Goal: Information Seeking & Learning: Learn about a topic

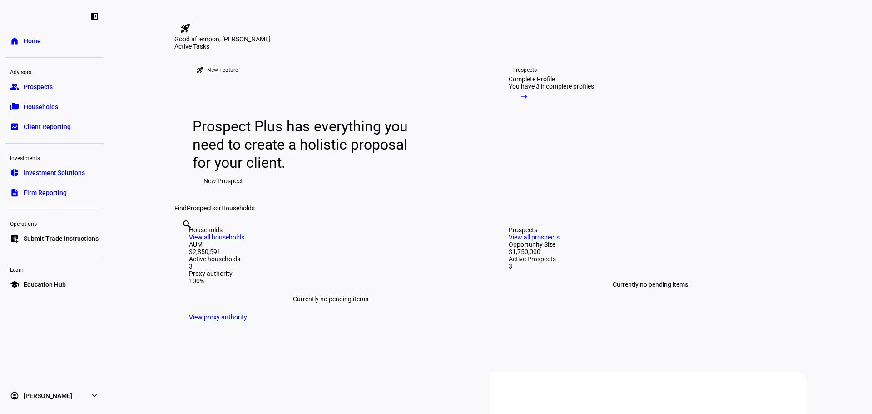
click at [37, 91] on link "group Prospects" at bounding box center [54, 87] width 98 height 18
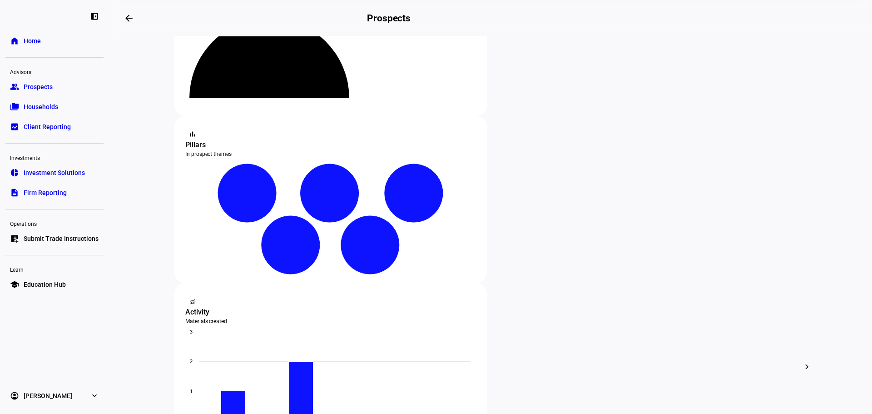
scroll to position [119, 0]
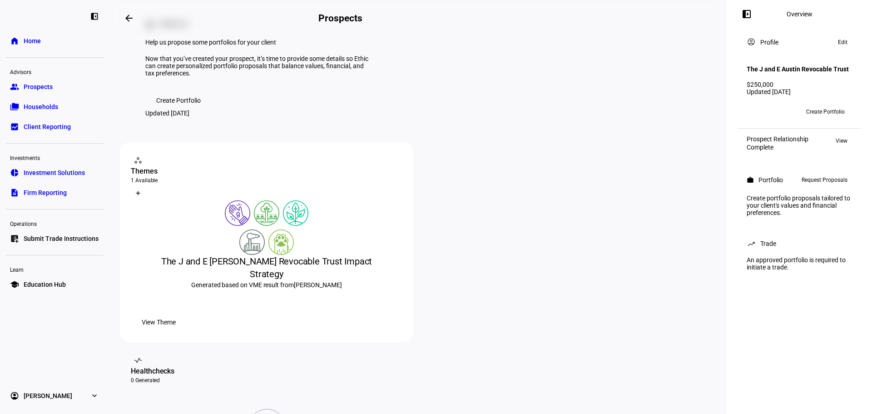
scroll to position [42, 0]
click at [808, 383] on div "left_panel_open Overview account_circle Profile Edit The J and E Austin Revocab…" at bounding box center [799, 207] width 145 height 414
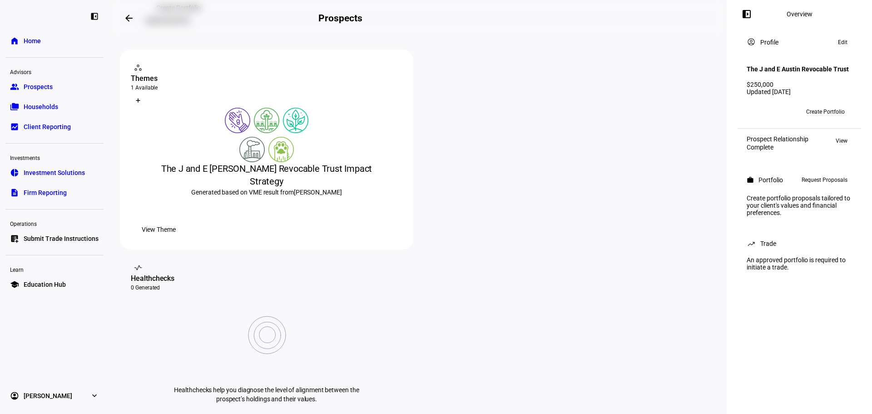
scroll to position [136, 0]
click at [176, 237] on span "View Theme" at bounding box center [159, 227] width 34 height 18
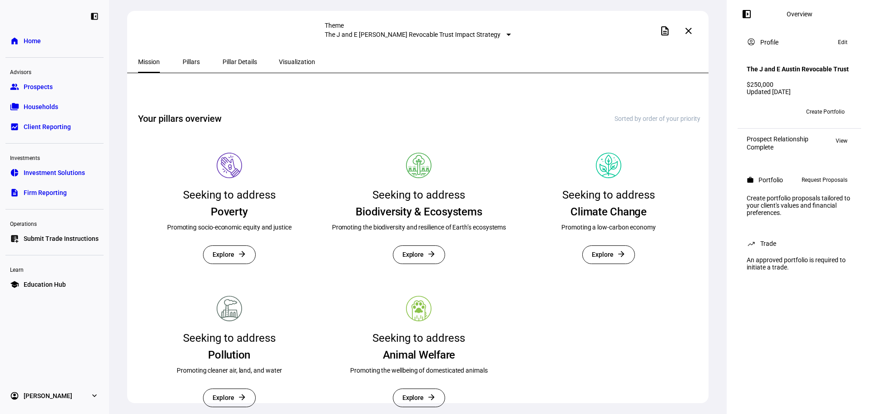
scroll to position [152, 0]
drag, startPoint x: 825, startPoint y: 189, endPoint x: 824, endPoint y: 210, distance: 21.3
click at [824, 185] on span "Request Proposals" at bounding box center [824, 179] width 46 height 11
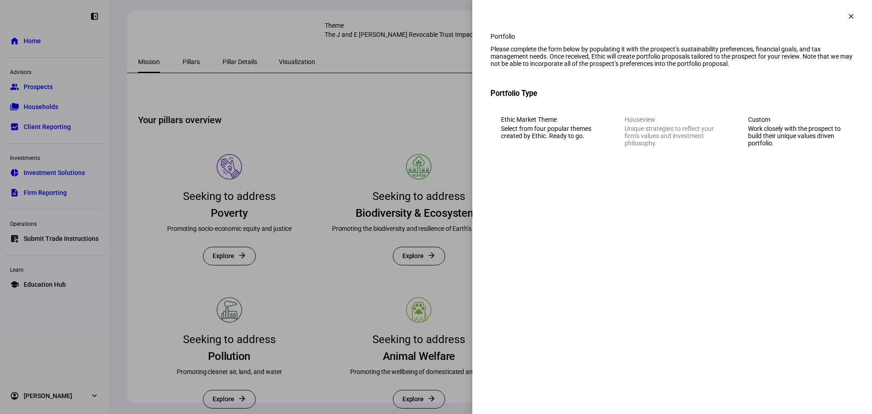
click at [850, 13] on mat-icon "clear" at bounding box center [851, 16] width 8 height 8
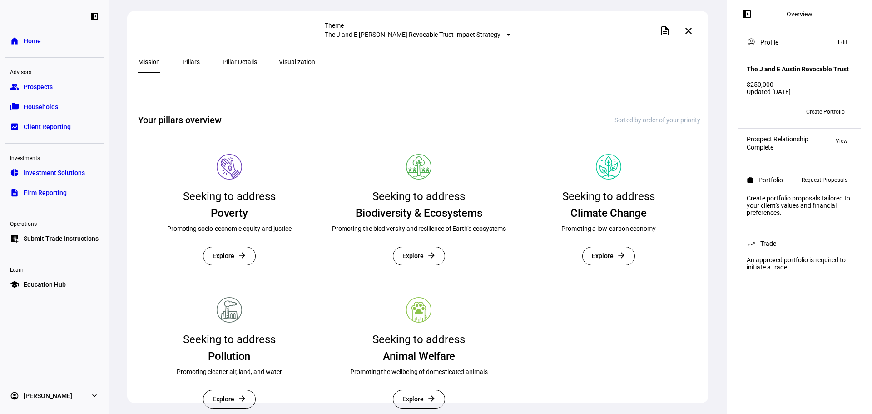
click at [44, 128] on span "Client Reporting" at bounding box center [47, 126] width 47 height 9
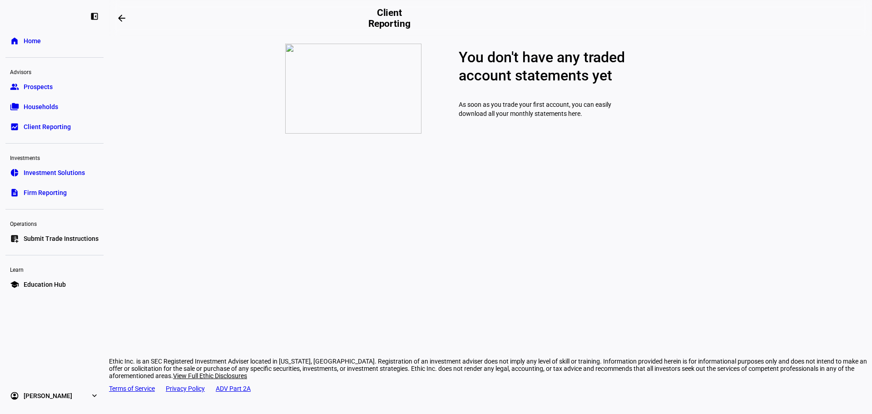
click at [51, 196] on span "Firm Reporting" at bounding box center [45, 192] width 43 height 9
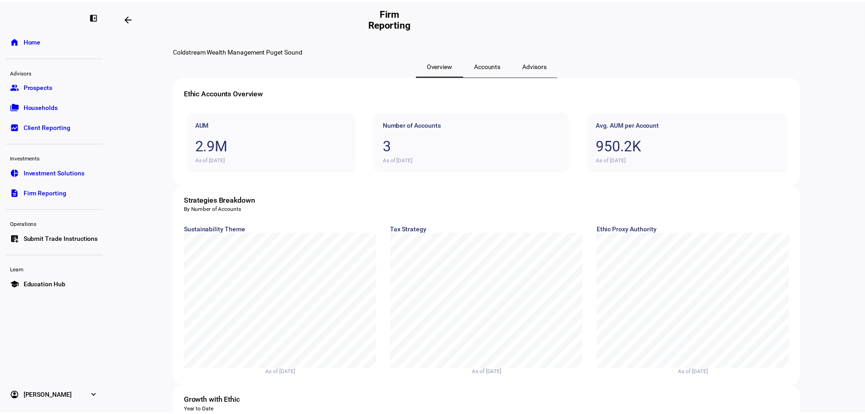
scroll to position [48, 0]
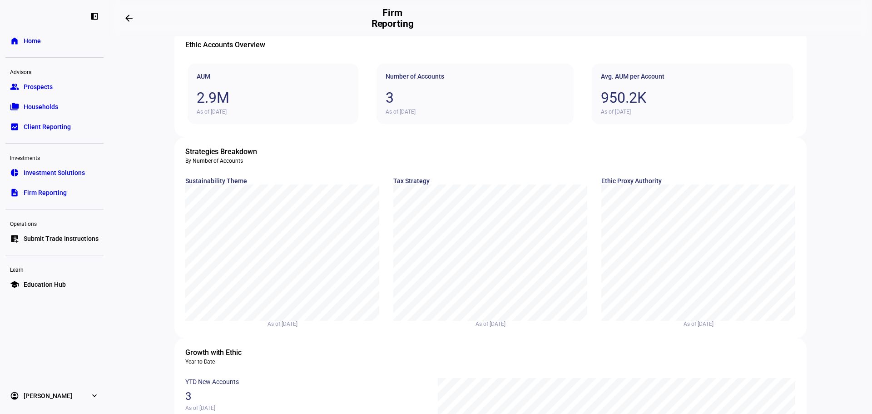
drag, startPoint x: 40, startPoint y: 93, endPoint x: 39, endPoint y: 102, distance: 9.1
click at [40, 94] on link "group Prospects" at bounding box center [54, 87] width 98 height 18
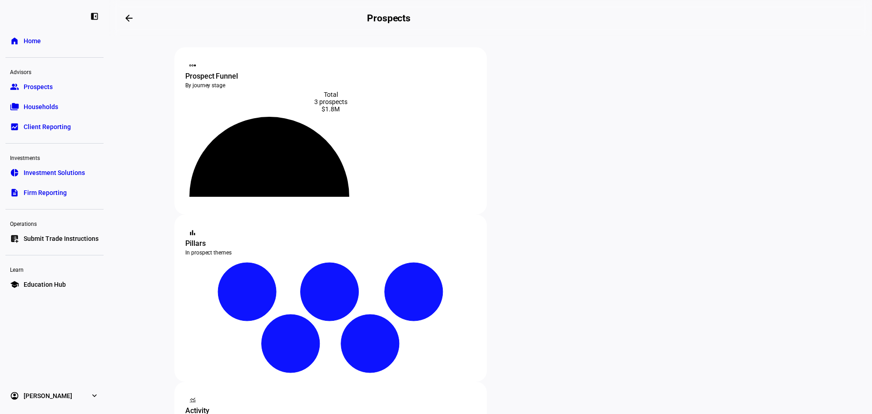
click at [39, 104] on span "Households" at bounding box center [41, 106] width 35 height 9
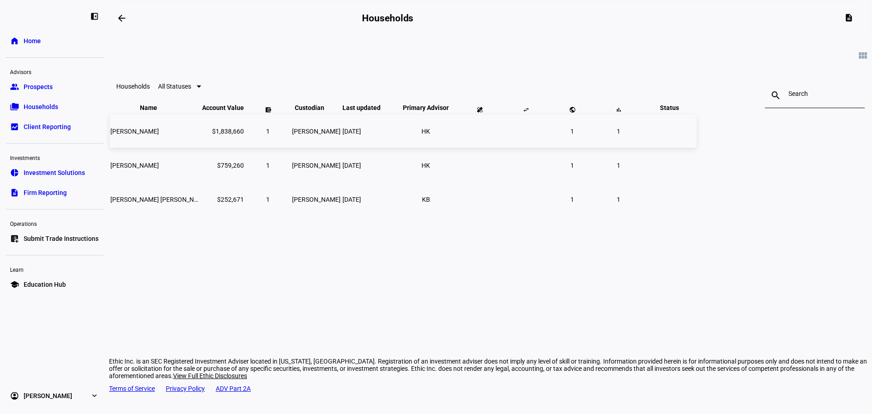
click at [159, 135] on span "[PERSON_NAME]" at bounding box center [134, 131] width 49 height 7
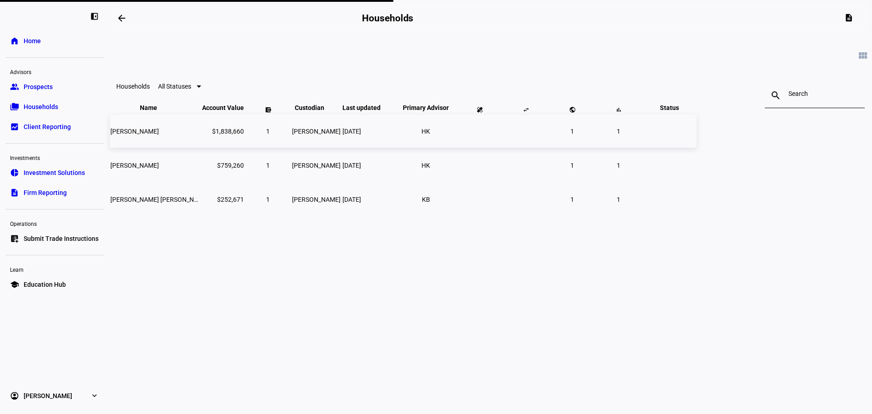
click at [159, 135] on span "[PERSON_NAME]" at bounding box center [134, 131] width 49 height 7
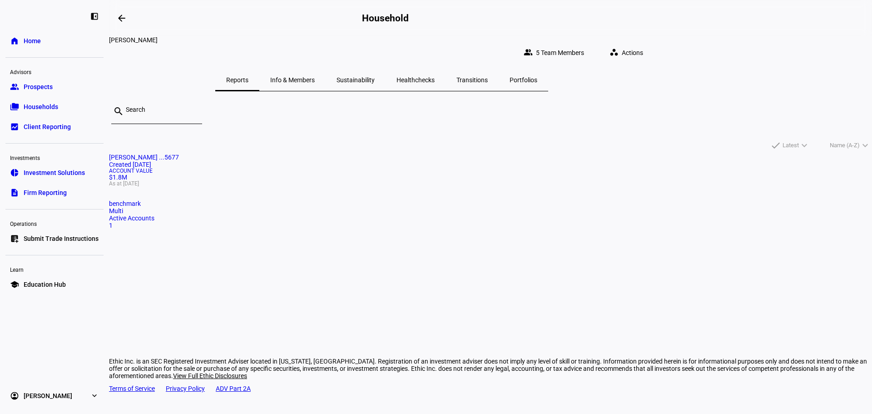
click at [315, 77] on span "Info & Members" at bounding box center [292, 80] width 45 height 6
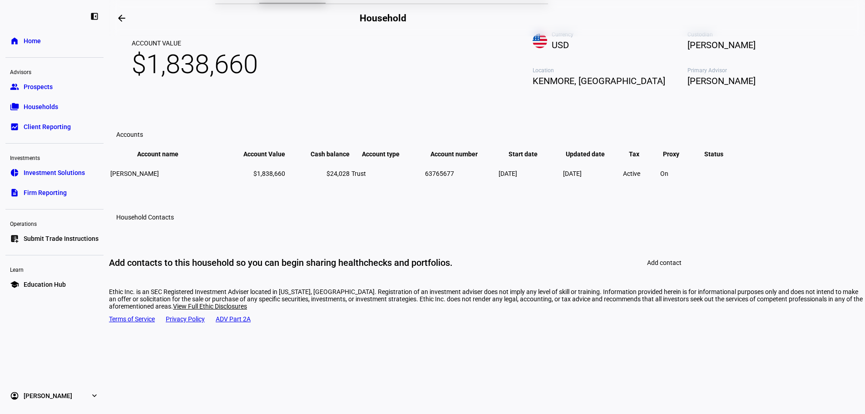
scroll to position [26, 0]
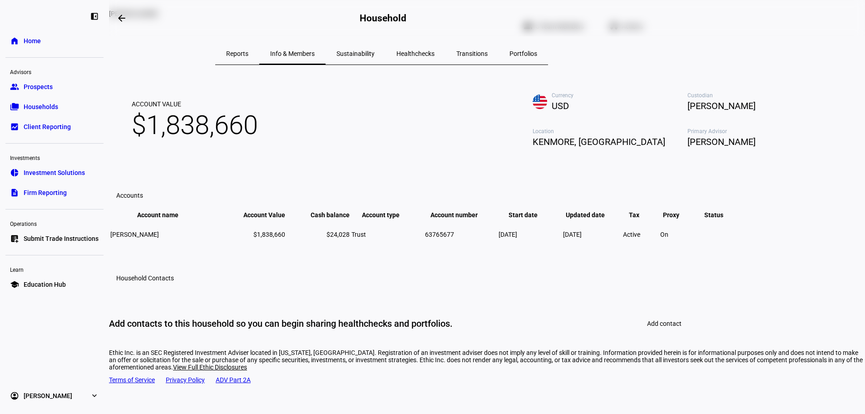
click at [375, 53] on span "Sustainability" at bounding box center [355, 54] width 38 height 22
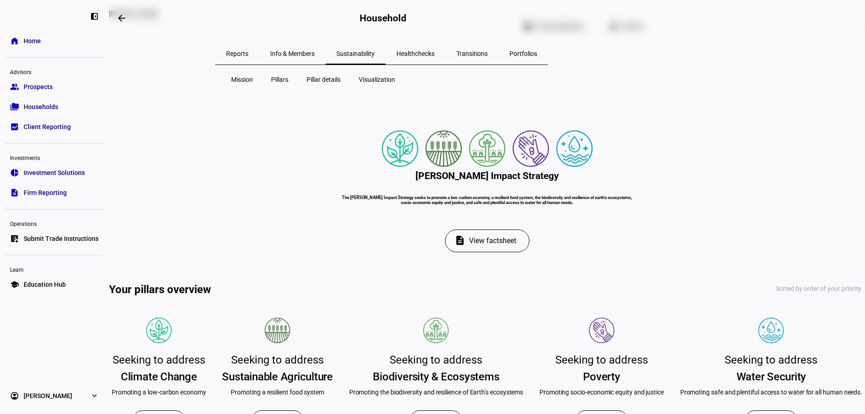
drag, startPoint x: 499, startPoint y: 49, endPoint x: 504, endPoint y: 53, distance: 6.5
click at [435, 51] on span "Healthchecks" at bounding box center [415, 54] width 38 height 22
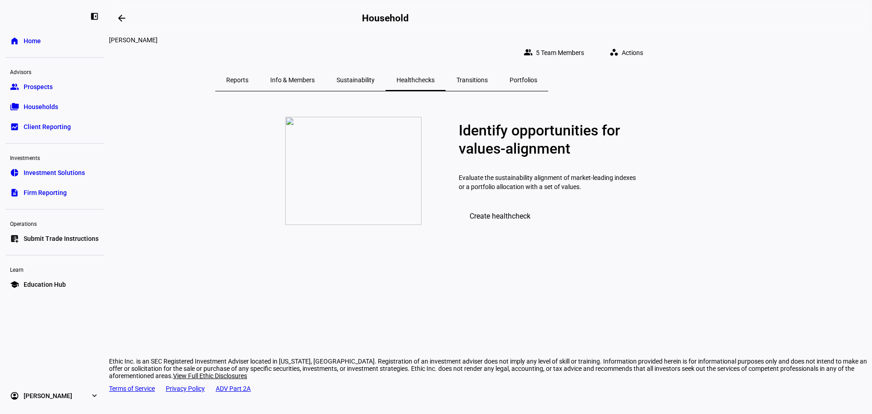
click at [315, 77] on span "Info & Members" at bounding box center [292, 80] width 45 height 6
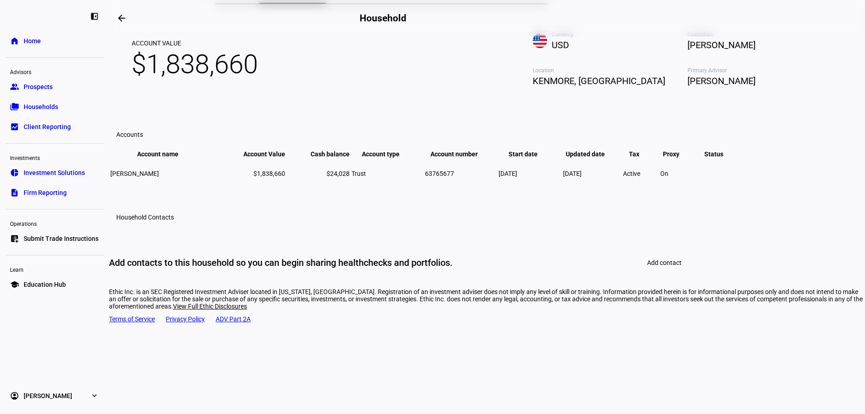
scroll to position [108, 0]
click at [159, 177] on span "[PERSON_NAME]" at bounding box center [134, 173] width 49 height 7
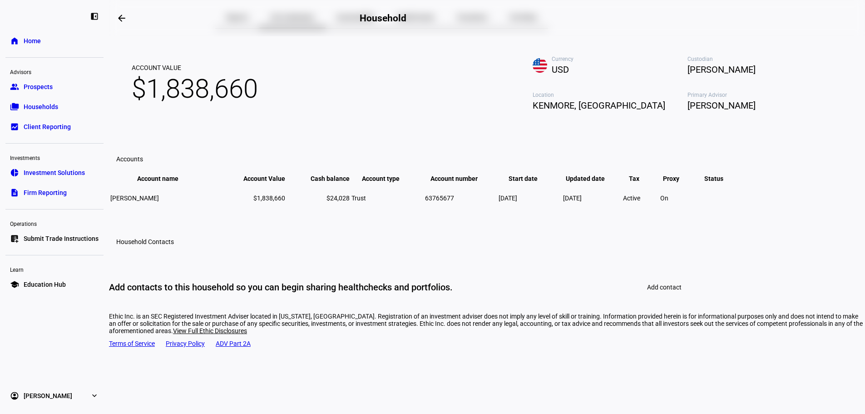
scroll to position [0, 0]
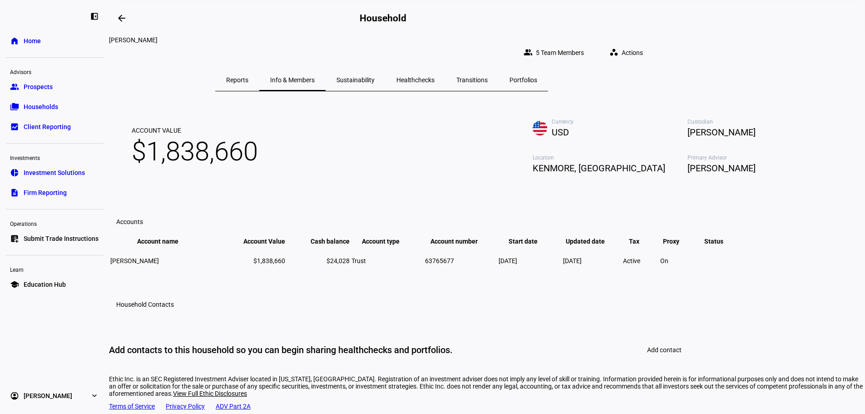
click at [375, 77] on span "Sustainability" at bounding box center [355, 80] width 38 height 6
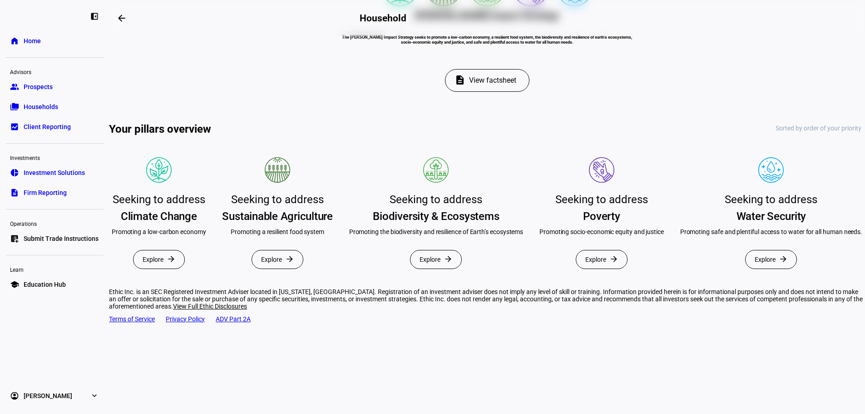
scroll to position [398, 0]
click at [163, 250] on span "Explore" at bounding box center [153, 259] width 21 height 18
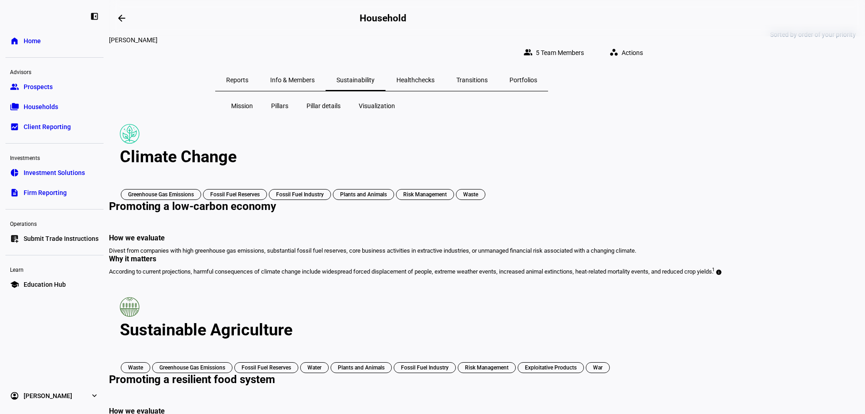
click at [328, 101] on span "Pillar details" at bounding box center [324, 105] width 34 height 9
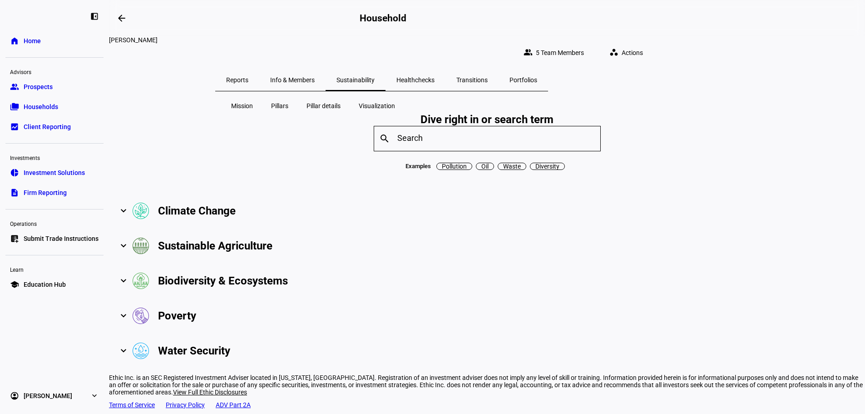
drag, startPoint x: 239, startPoint y: 242, endPoint x: 442, endPoint y: 240, distance: 203.0
click at [125, 216] on span at bounding box center [124, 210] width 4 height 11
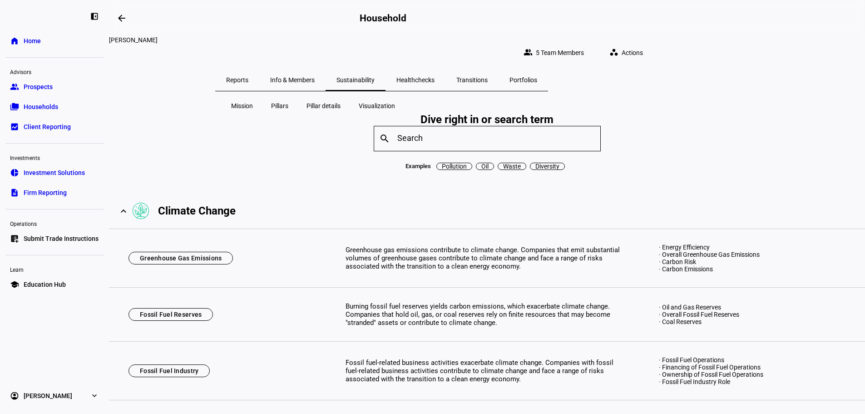
drag, startPoint x: 381, startPoint y: 96, endPoint x: 398, endPoint y: 104, distance: 18.7
click at [381, 101] on span "Visualization" at bounding box center [377, 105] width 36 height 9
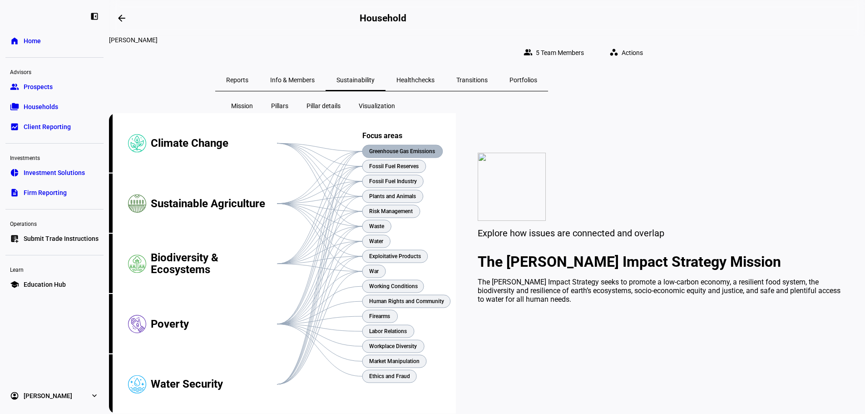
click at [435, 154] on text "Greenhouse Gas Emissions" at bounding box center [402, 151] width 66 height 6
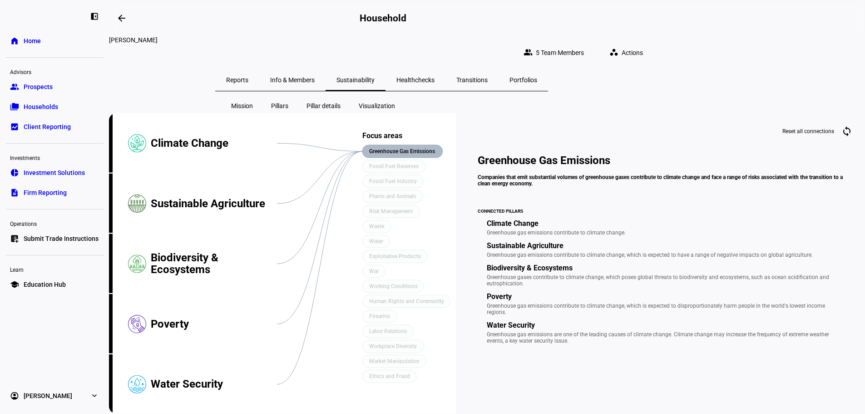
click at [537, 77] on span "Portfolios" at bounding box center [523, 80] width 28 height 6
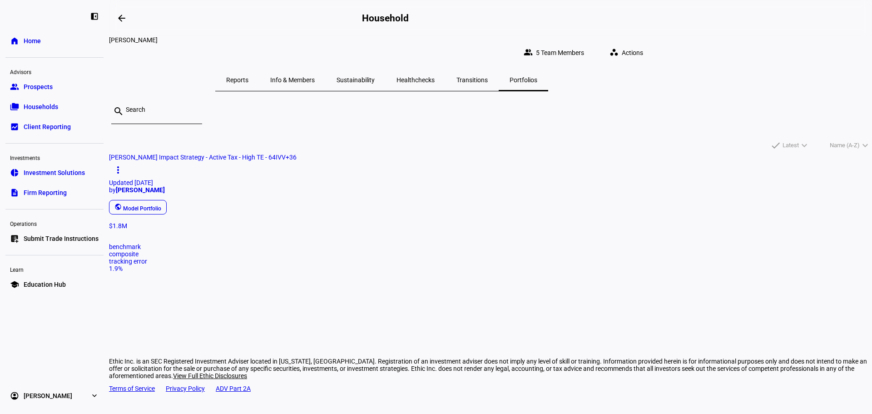
drag, startPoint x: 396, startPoint y: 74, endPoint x: 408, endPoint y: 84, distance: 15.3
click at [315, 77] on span "Info & Members" at bounding box center [292, 80] width 45 height 6
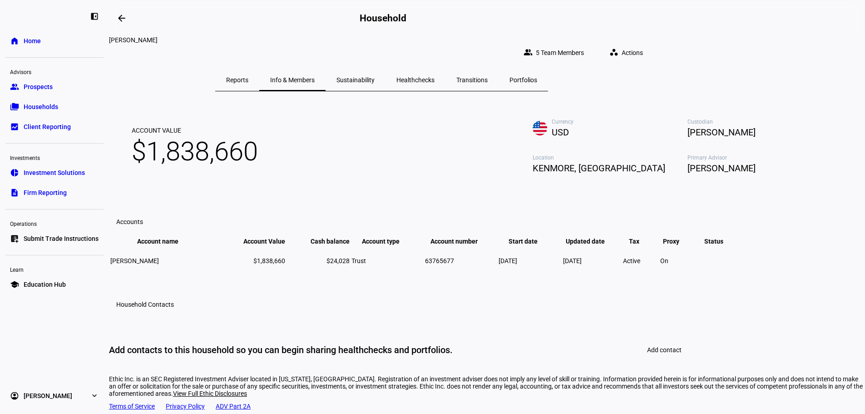
click at [248, 77] on span "Reports" at bounding box center [237, 80] width 22 height 6
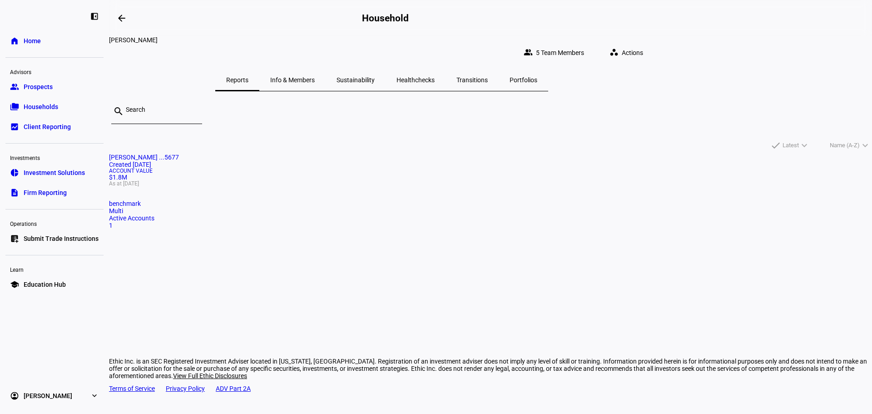
drag, startPoint x: 870, startPoint y: 160, endPoint x: 870, endPoint y: 198, distance: 38.1
click at [870, 199] on eth-card-list "search done Latest expand_more done Name (A-Z) expand_more [PERSON_NAME] ...567…" at bounding box center [490, 204] width 763 height 227
drag, startPoint x: 521, startPoint y: 223, endPoint x: 512, endPoint y: 221, distance: 9.8
click at [521, 223] on div "[PERSON_NAME] ...5677 Created [DATE] Account Value $1.8M As at [DATE] benchmark…" at bounding box center [490, 200] width 763 height 94
click at [171, 288] on eth-card-list "search done Latest expand_more done Name (A-Z) expand_more [PERSON_NAME] ...567…" at bounding box center [490, 204] width 763 height 227
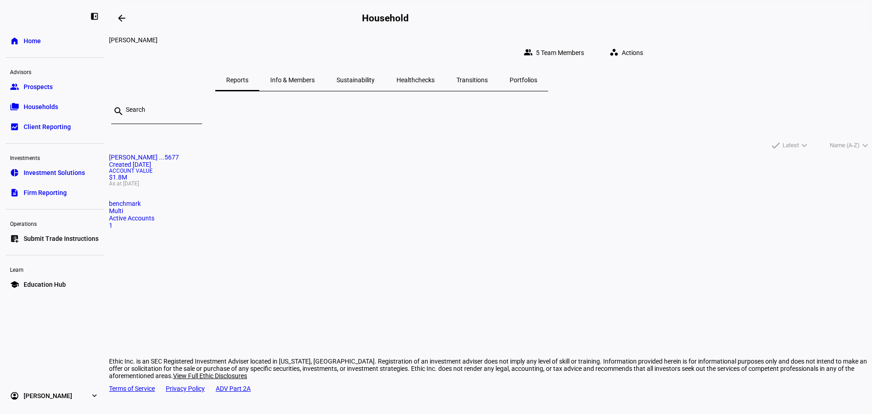
click at [315, 77] on span "Info & Members" at bounding box center [292, 80] width 45 height 6
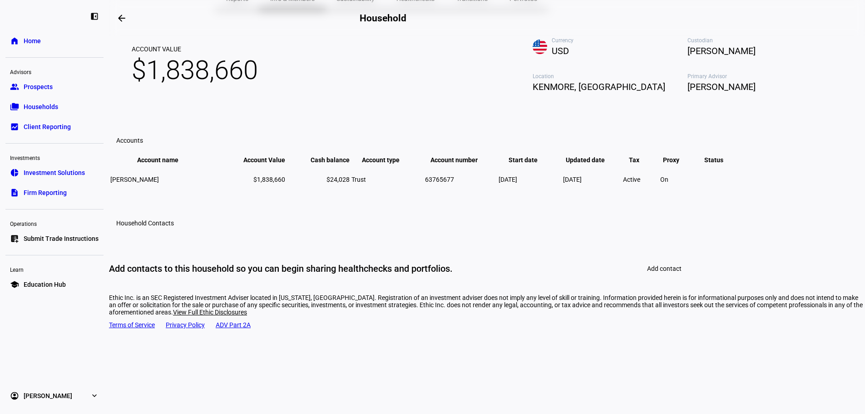
scroll to position [112, 0]
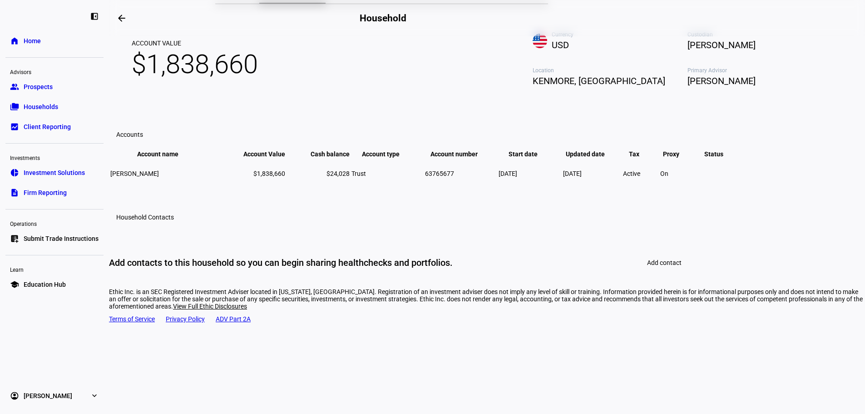
click at [653, 266] on span "Add contact" at bounding box center [664, 262] width 35 height 7
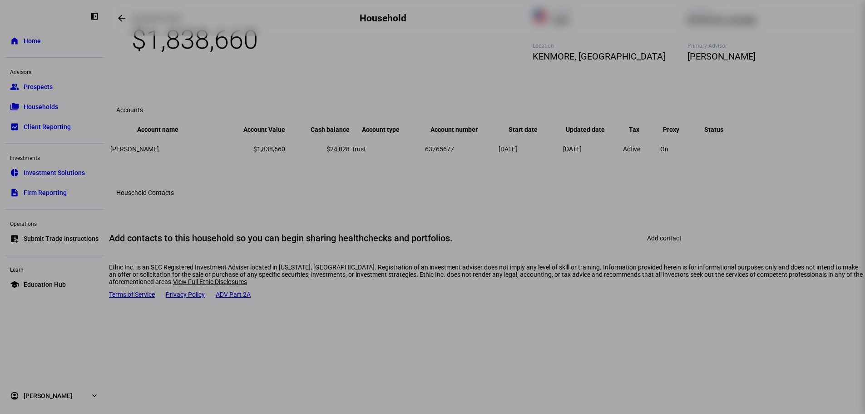
scroll to position [0, 0]
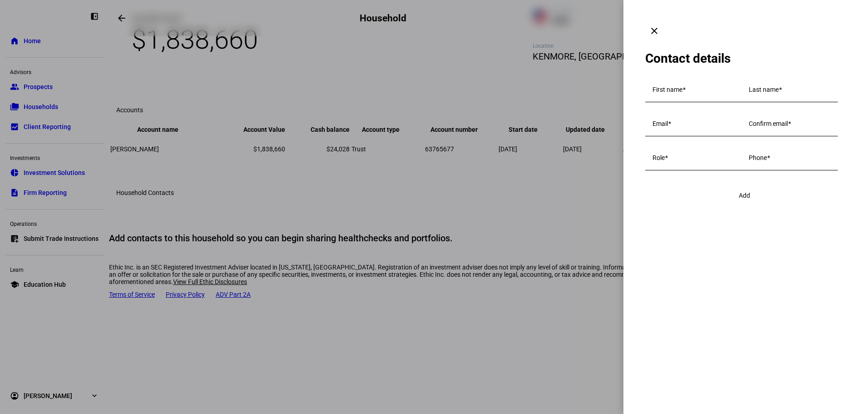
type input "[PERSON_NAME][EMAIL_ADDRESS][PERSON_NAME][DOMAIN_NAME]"
click at [660, 25] on mat-icon "clear" at bounding box center [654, 30] width 11 height 11
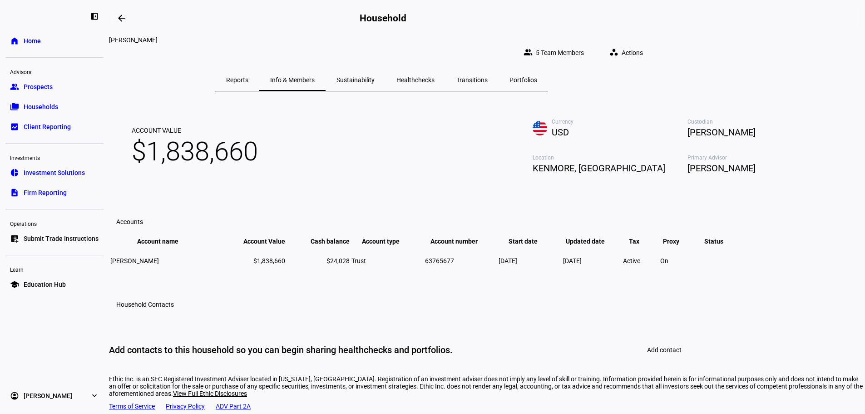
click at [643, 48] on span "Actions" at bounding box center [632, 53] width 21 height 18
click at [790, 146] on div at bounding box center [432, 207] width 865 height 414
click at [315, 77] on span "Info & Members" at bounding box center [292, 80] width 45 height 6
click at [259, 74] on div "Reports" at bounding box center [237, 80] width 44 height 22
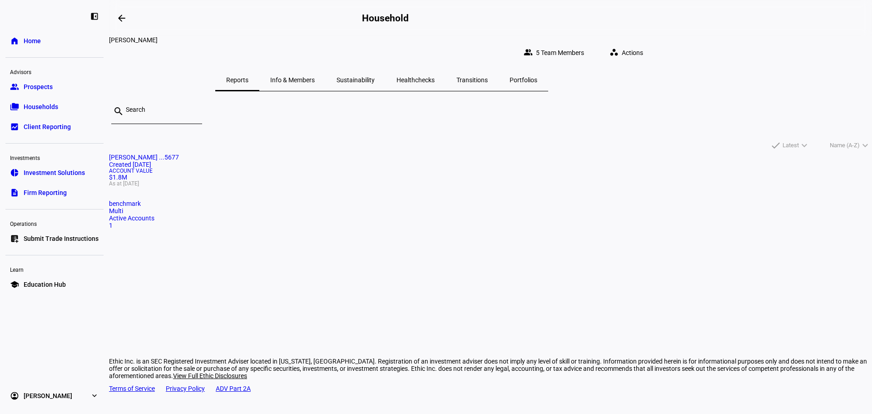
click at [345, 168] on mat-card-title "[PERSON_NAME] ...5677 Created [DATE]" at bounding box center [490, 160] width 763 height 15
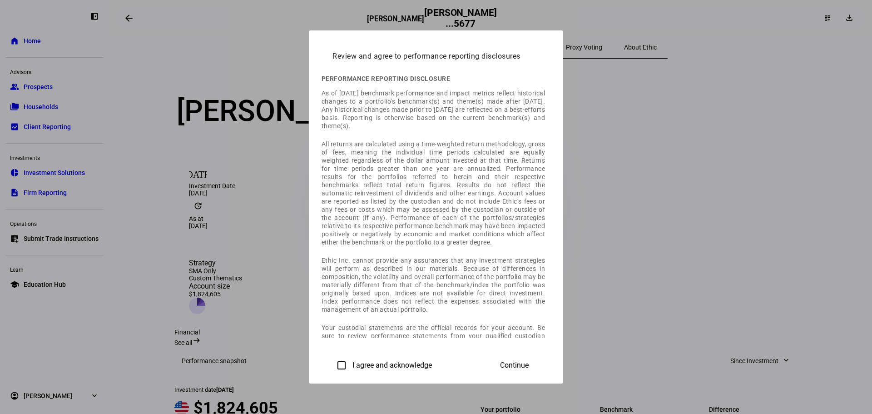
click at [332, 362] on input "I agree and acknowledge" at bounding box center [341, 365] width 18 height 18
checkbox input "true"
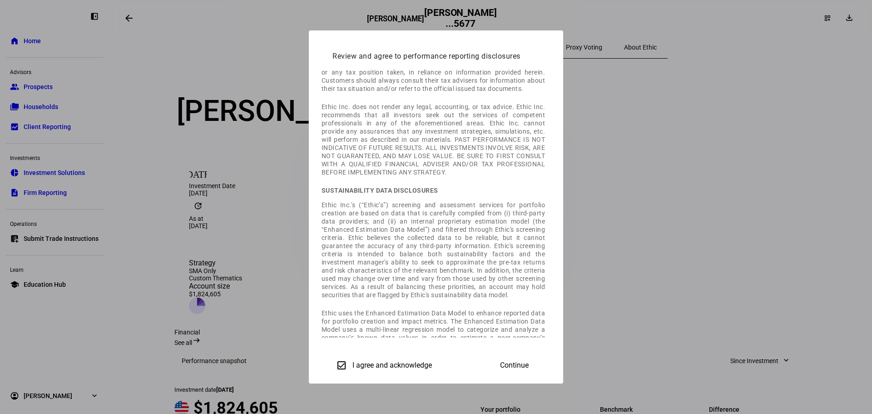
scroll to position [214, 0]
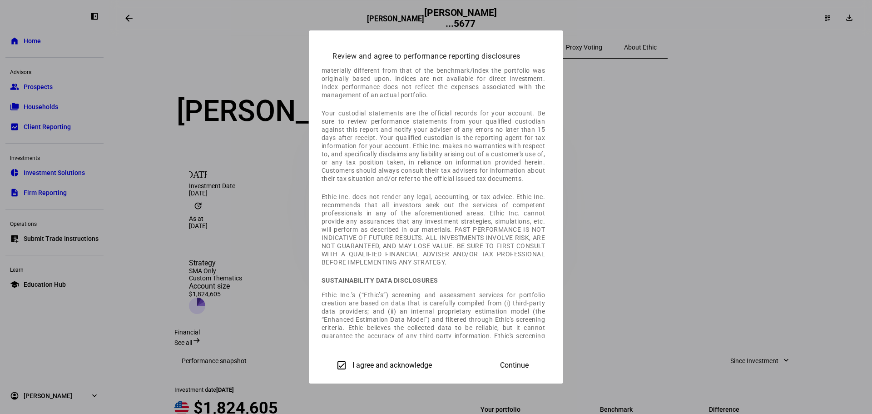
click at [529, 369] on span "Continue" at bounding box center [514, 365] width 29 height 8
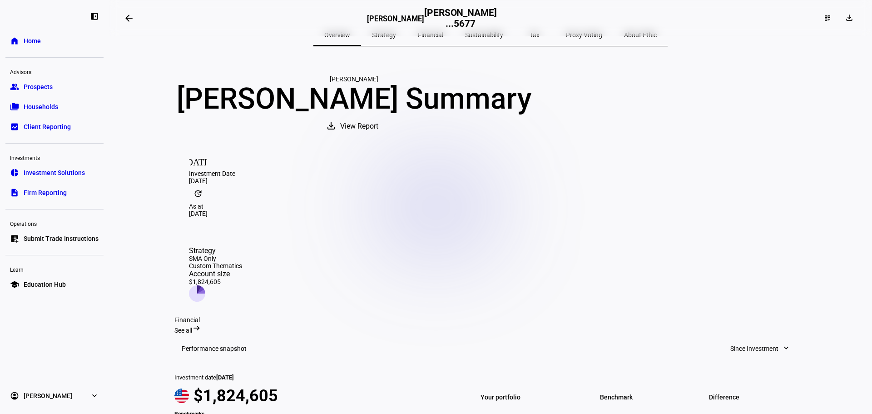
scroll to position [0, 0]
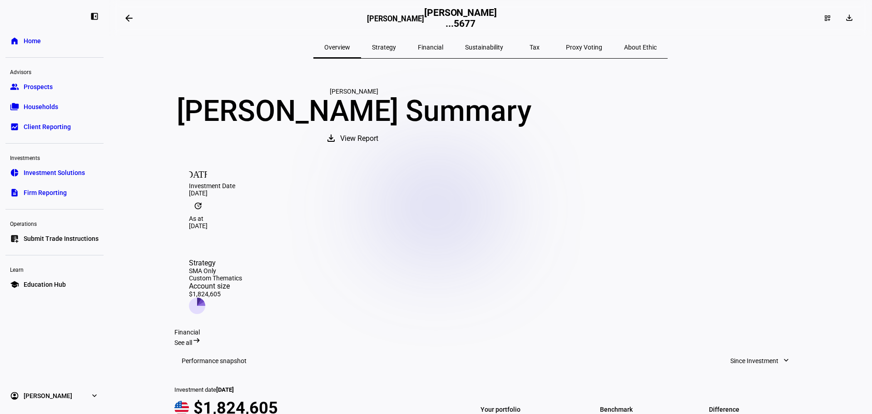
click at [396, 50] on span "Strategy" at bounding box center [384, 47] width 24 height 6
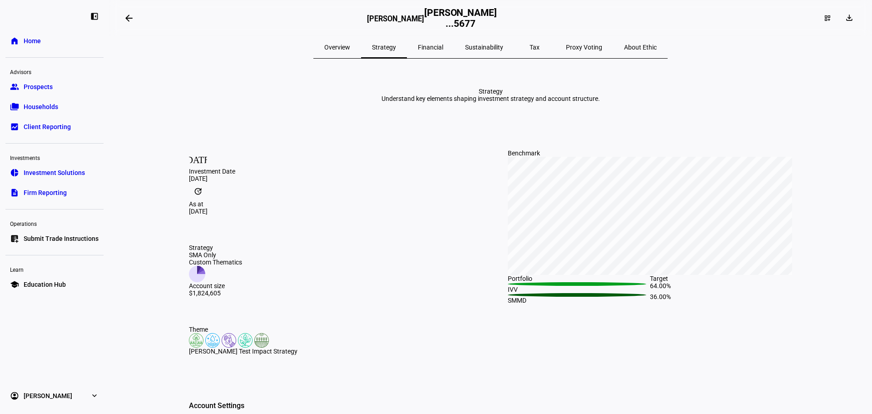
click at [440, 47] on span "Financial" at bounding box center [430, 47] width 25 height 6
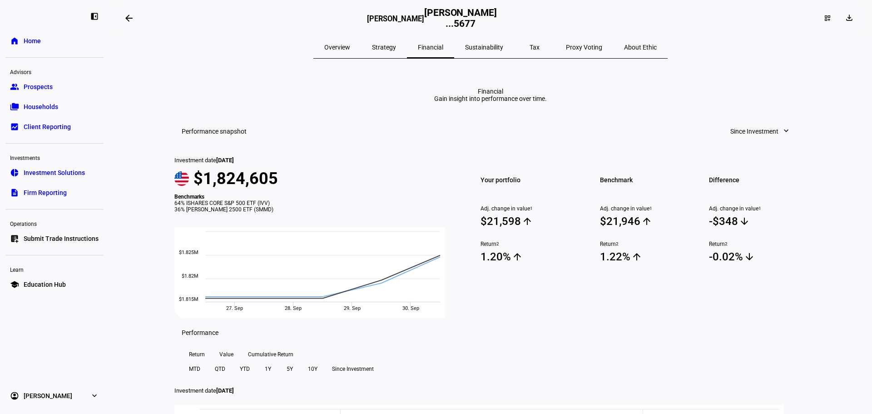
click at [499, 50] on span "Sustainability" at bounding box center [484, 47] width 38 height 6
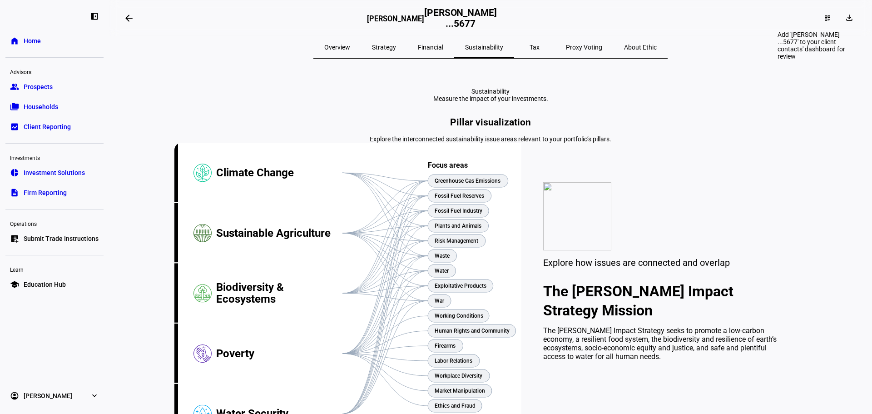
click at [825, 16] on div "dashboard_customize" at bounding box center [827, 18] width 20 height 15
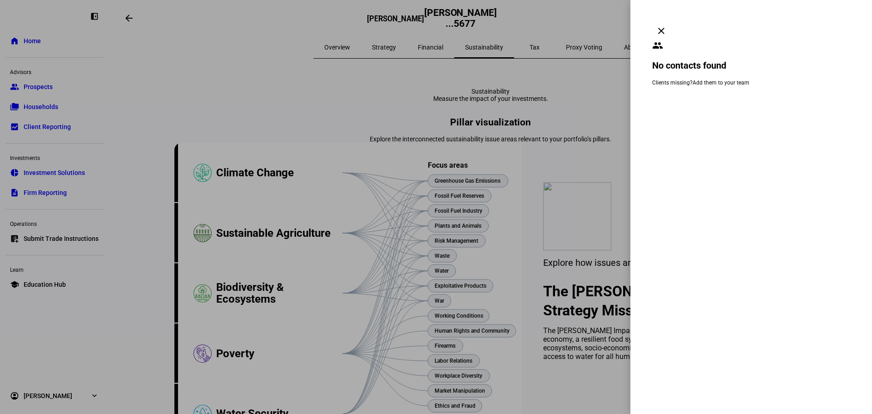
drag, startPoint x: 857, startPoint y: 14, endPoint x: 852, endPoint y: 23, distance: 10.6
click at [667, 25] on mat-icon "clear" at bounding box center [661, 30] width 11 height 11
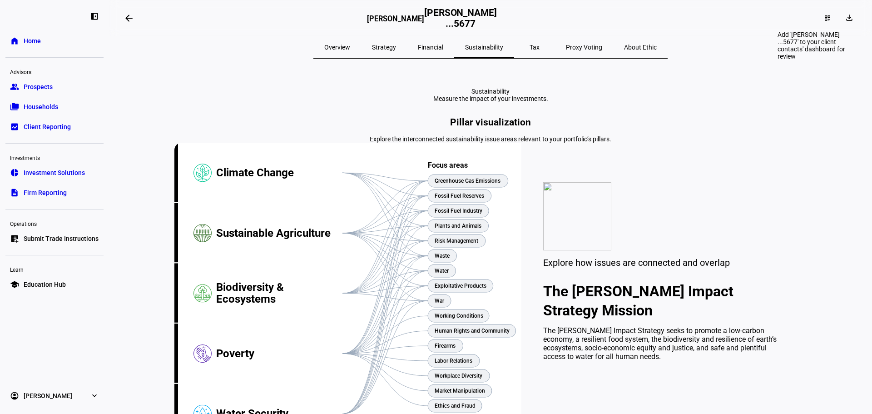
click at [824, 20] on mat-icon "dashboard_customize" at bounding box center [827, 18] width 7 height 7
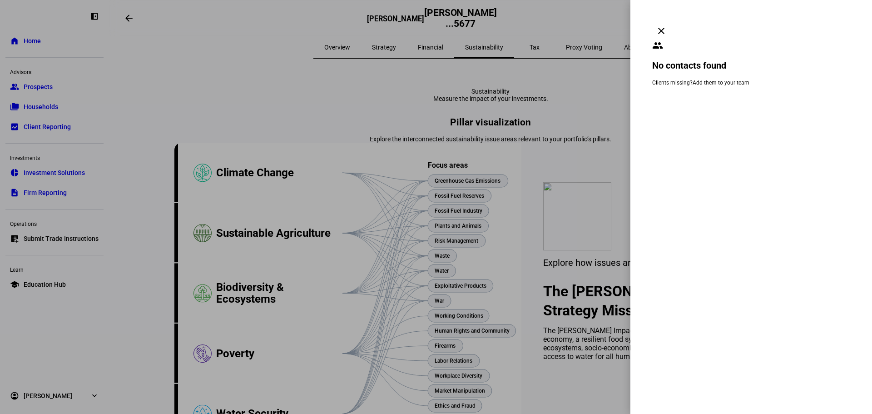
drag, startPoint x: 859, startPoint y: 15, endPoint x: 850, endPoint y: 37, distance: 24.0
click at [667, 25] on mat-icon "clear" at bounding box center [661, 30] width 11 height 11
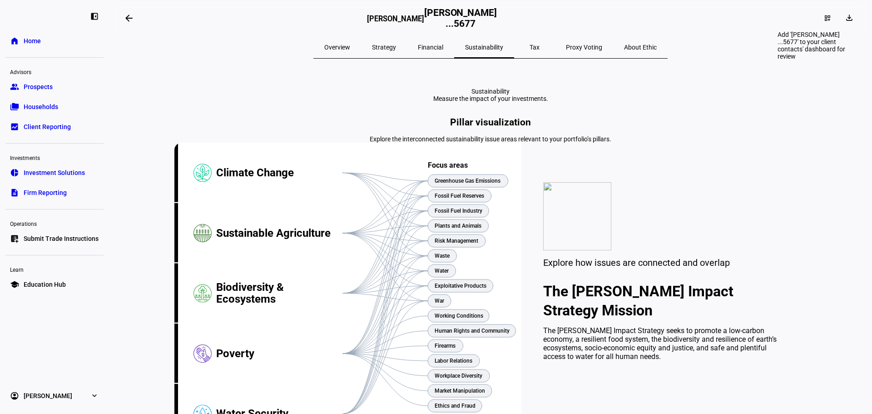
click at [824, 20] on mat-icon "dashboard_customize" at bounding box center [827, 18] width 7 height 7
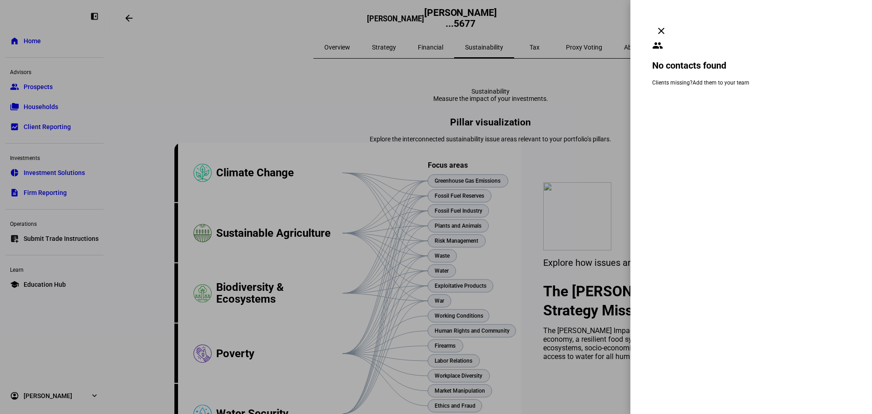
click at [667, 25] on mat-icon "clear" at bounding box center [661, 30] width 11 height 11
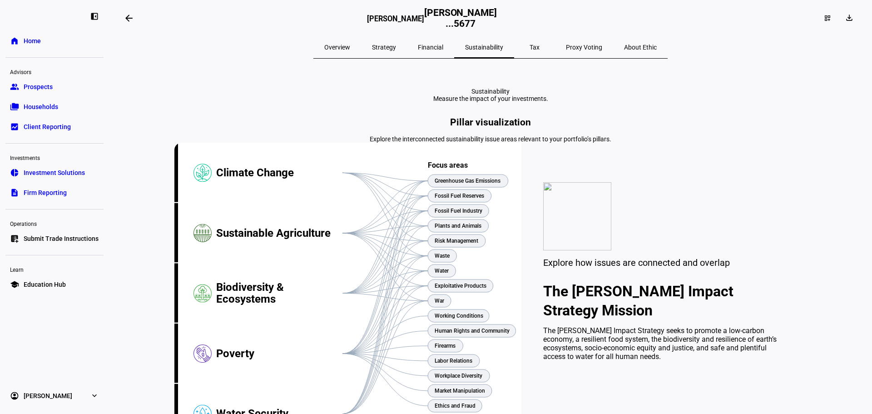
click at [529, 46] on span "Tax" at bounding box center [534, 47] width 10 height 6
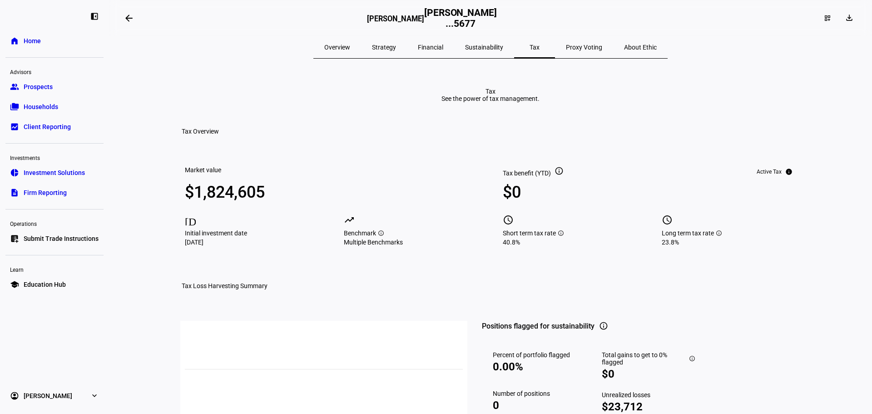
click at [624, 51] on span "About Ethic" at bounding box center [640, 47] width 33 height 22
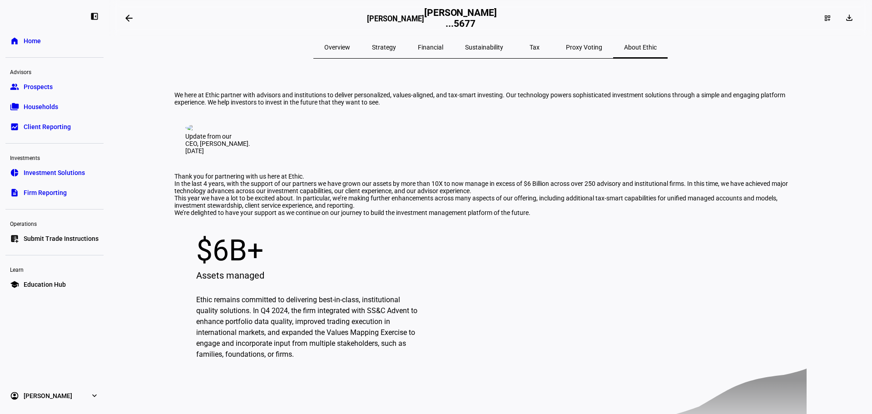
click at [566, 46] on span "Proxy Voting" at bounding box center [584, 47] width 36 height 6
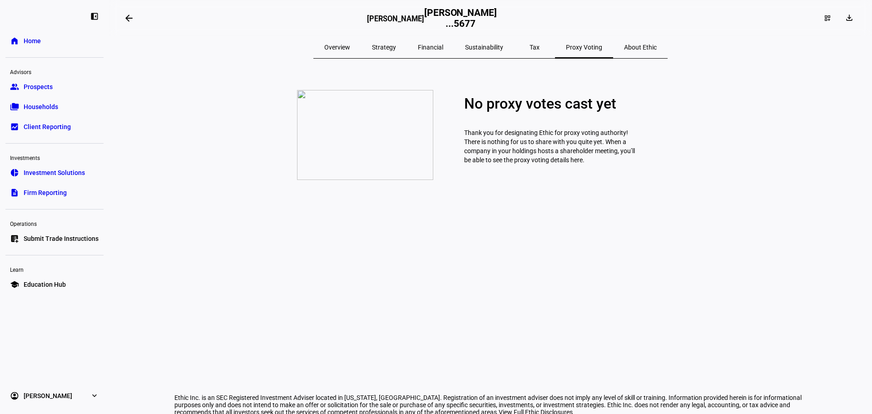
click at [626, 43] on span "About Ethic" at bounding box center [640, 47] width 33 height 22
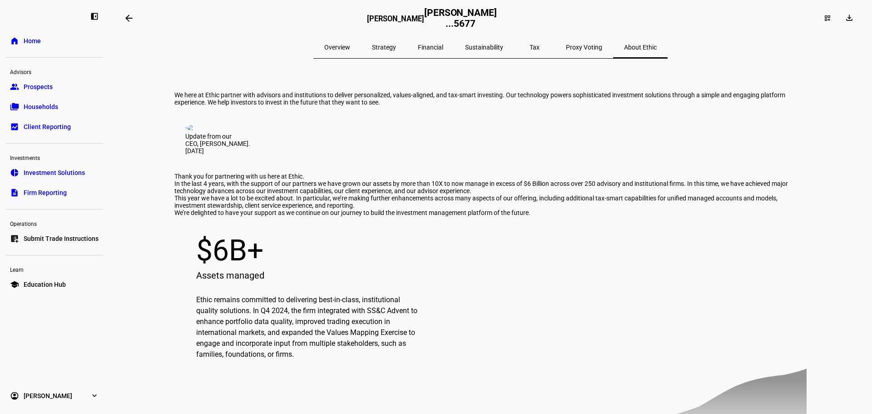
click at [350, 47] on span "Overview" at bounding box center [337, 47] width 26 height 6
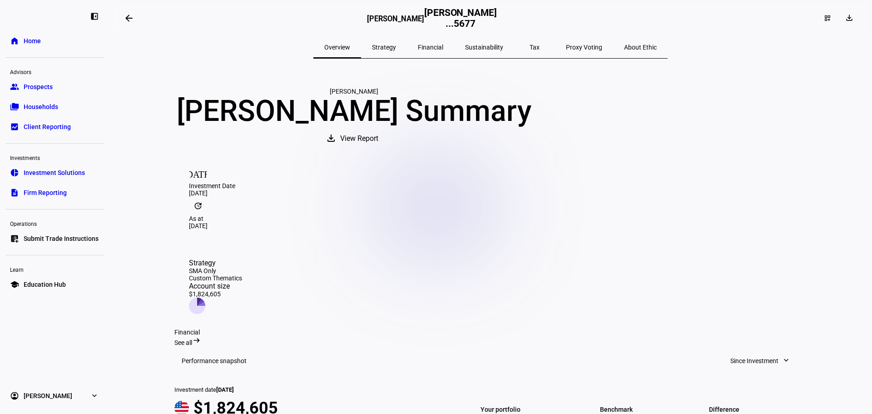
click at [435, 43] on span "Financial" at bounding box center [430, 47] width 25 height 22
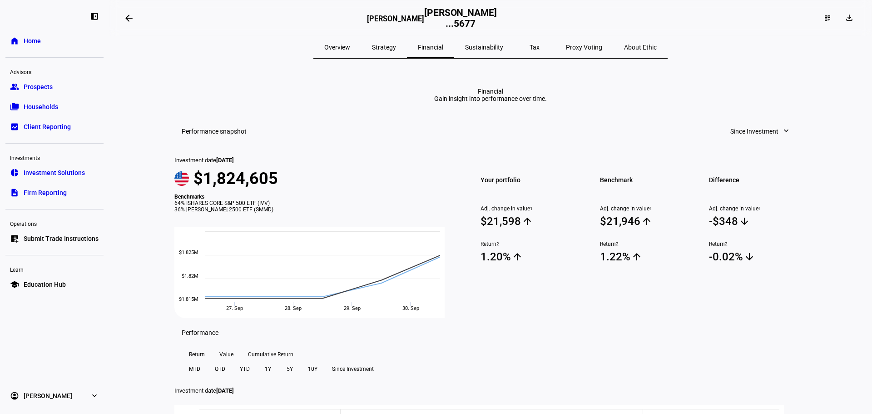
drag, startPoint x: 498, startPoint y: 50, endPoint x: 539, endPoint y: 59, distance: 42.0
click at [497, 49] on span "Sustainability" at bounding box center [484, 47] width 38 height 6
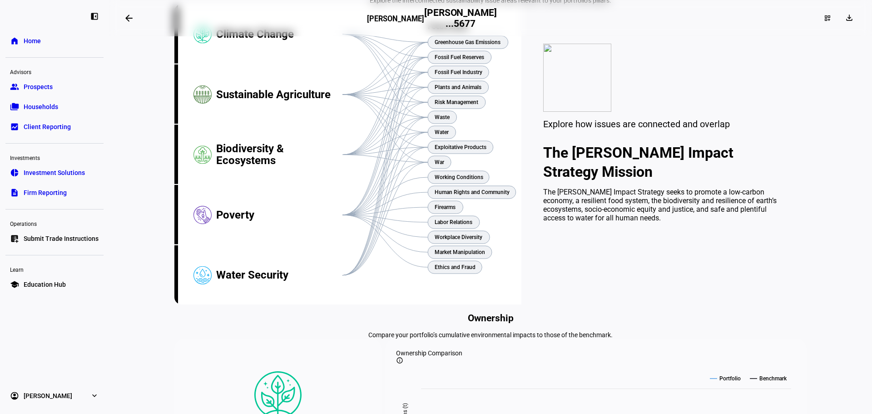
scroll to position [128, 0]
